Goal: Task Accomplishment & Management: Manage account settings

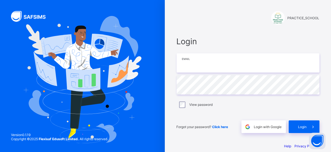
type input "**********"
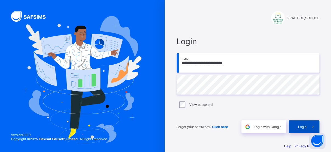
click at [311, 126] on span at bounding box center [313, 126] width 13 height 13
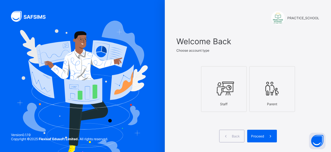
scroll to position [30, 0]
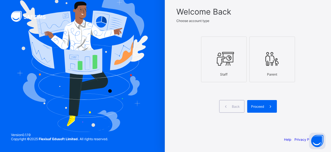
click at [227, 78] on div "Staff" at bounding box center [224, 75] width 40 height 10
click at [258, 108] on div "Proceed" at bounding box center [262, 106] width 30 height 13
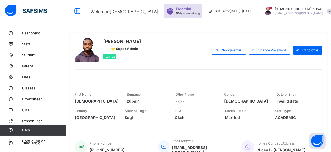
click at [276, 14] on span "[EMAIL_ADDRESS][DOMAIN_NAME]" at bounding box center [299, 13] width 49 height 3
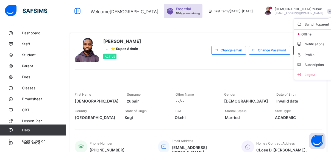
click at [270, 14] on div at bounding box center [268, 11] width 14 height 9
